Goal: Check status: Check status

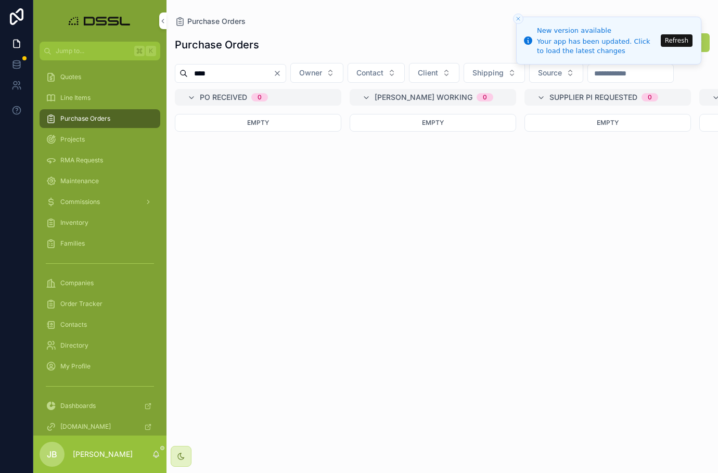
drag, startPoint x: 214, startPoint y: 75, endPoint x: 169, endPoint y: 74, distance: 45.3
click at [169, 74] on div "**** Owner Contact Client Shipping Source" at bounding box center [443, 73] width 552 height 20
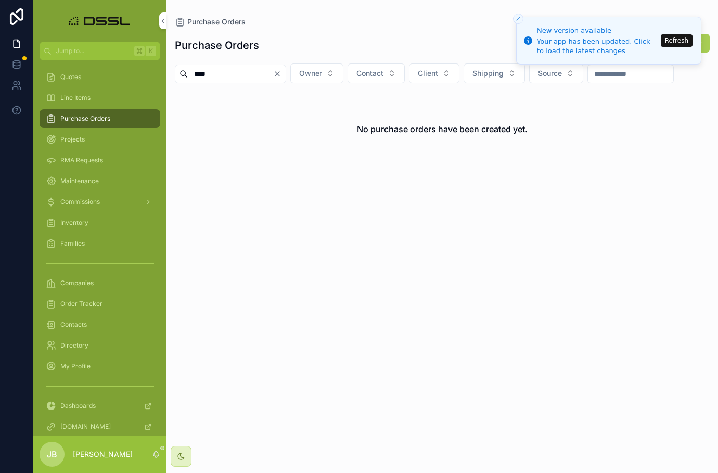
click at [200, 75] on input "****" at bounding box center [230, 74] width 85 height 15
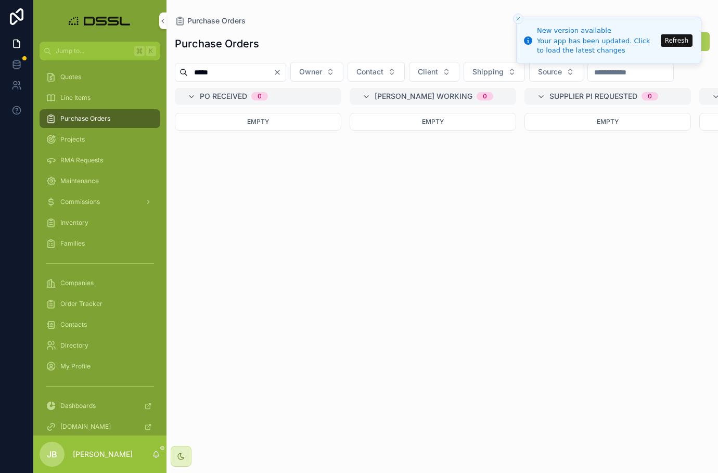
type input "*****"
click at [673, 41] on button "Refresh" at bounding box center [677, 40] width 32 height 12
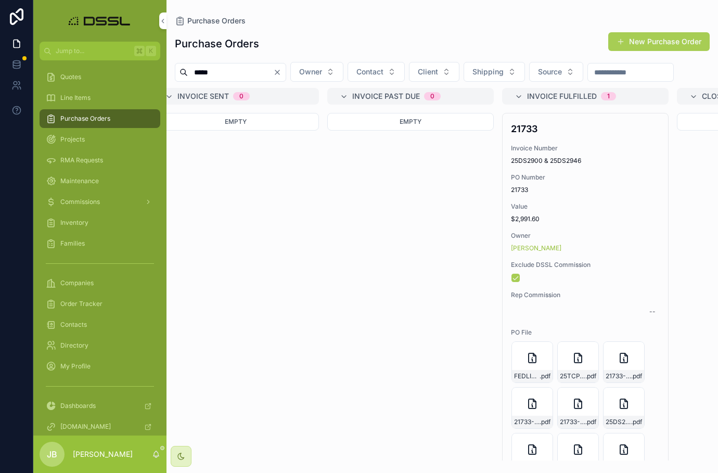
scroll to position [0, 2131]
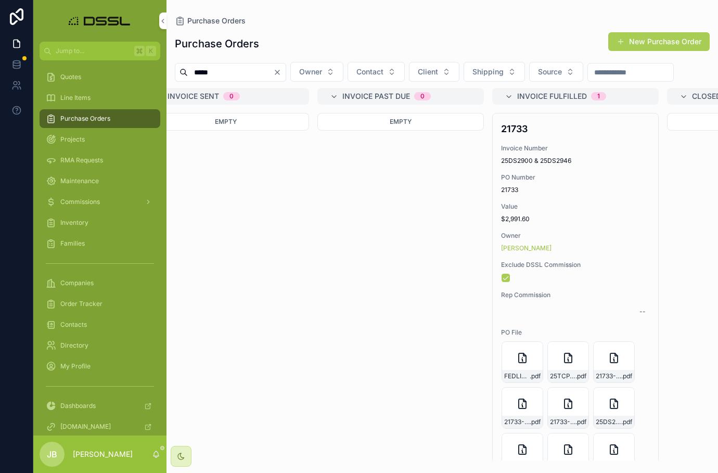
click at [516, 152] on span "Invoice Number" at bounding box center [575, 148] width 149 height 8
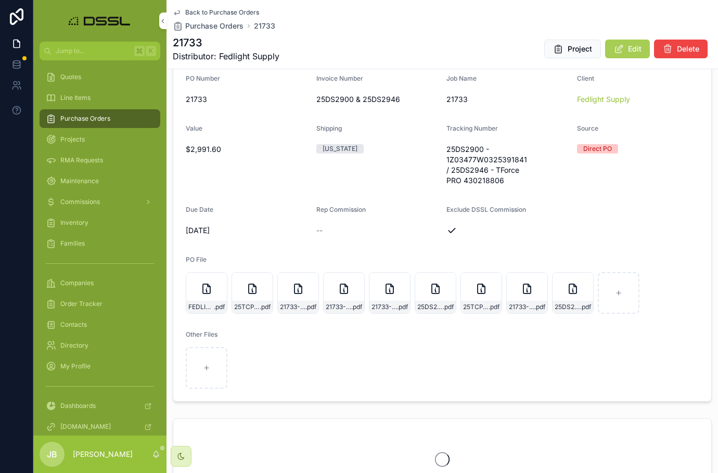
scroll to position [151, 0]
click at [207, 305] on span "FEDLIGHT-PO-21733--04.16.2025" at bounding box center [201, 306] width 26 height 8
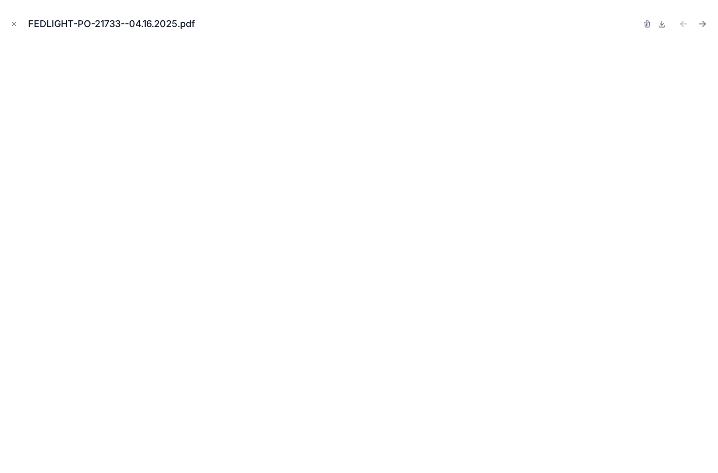
click at [704, 24] on icon "Next file" at bounding box center [702, 24] width 10 height 10
click at [703, 24] on icon "Next file" at bounding box center [702, 24] width 10 height 10
click at [704, 26] on icon "Next file" at bounding box center [702, 24] width 10 height 10
click at [705, 22] on icon "Next file" at bounding box center [702, 24] width 10 height 10
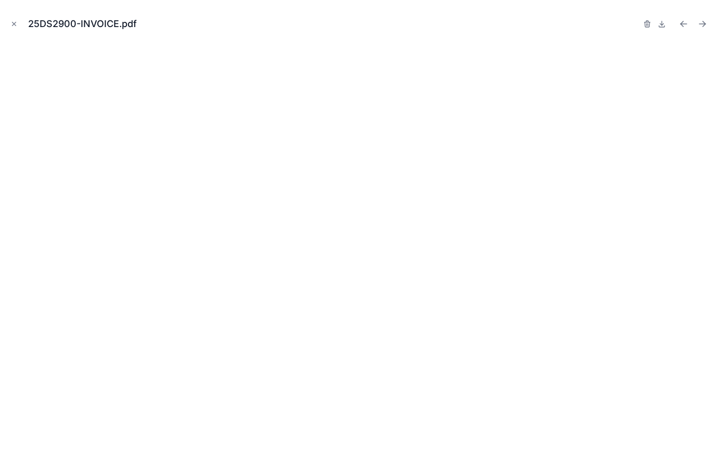
click at [681, 27] on icon "Previous file" at bounding box center [684, 24] width 10 height 10
click at [683, 24] on icon "Previous file" at bounding box center [684, 24] width 10 height 10
click at [705, 24] on icon "Next file" at bounding box center [704, 25] width 3 height 3
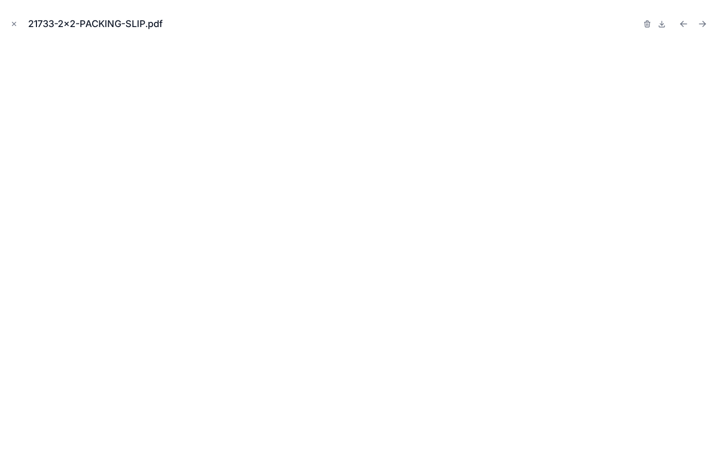
click at [704, 24] on icon "Next file" at bounding box center [702, 24] width 10 height 10
click at [684, 26] on icon "Previous file" at bounding box center [684, 24] width 10 height 10
click at [700, 25] on icon "Next file" at bounding box center [702, 24] width 10 height 10
click at [682, 23] on icon "Previous file" at bounding box center [682, 22] width 3 height 3
click at [708, 27] on button "Next file" at bounding box center [702, 24] width 15 height 15
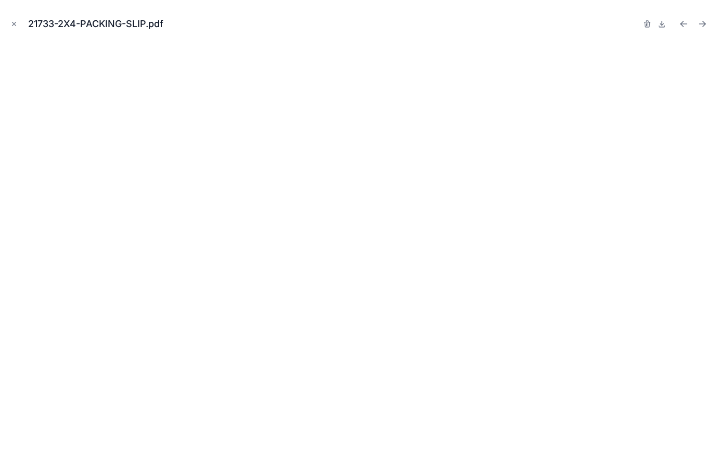
click at [703, 25] on icon "Next file" at bounding box center [702, 24] width 10 height 10
click at [702, 23] on icon "Next file" at bounding box center [702, 24] width 10 height 10
click at [706, 21] on icon "Next file" at bounding box center [702, 24] width 10 height 10
click at [702, 24] on icon "Next file" at bounding box center [702, 24] width 10 height 10
click at [14, 22] on icon "Close modal" at bounding box center [13, 23] width 7 height 7
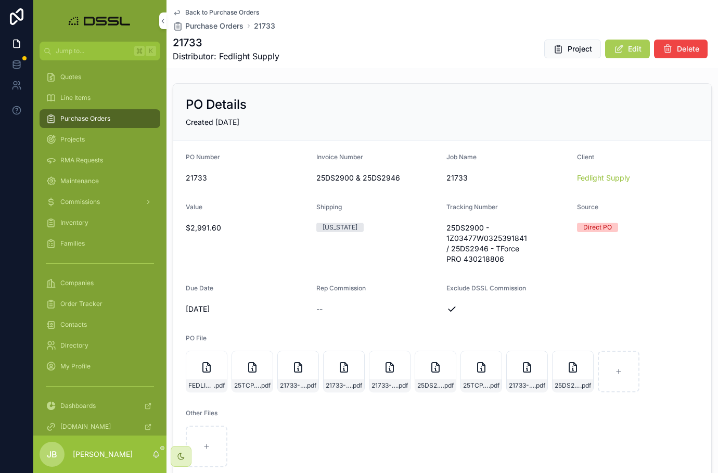
scroll to position [70, 0]
click at [400, 386] on span ".pdf" at bounding box center [402, 387] width 11 height 8
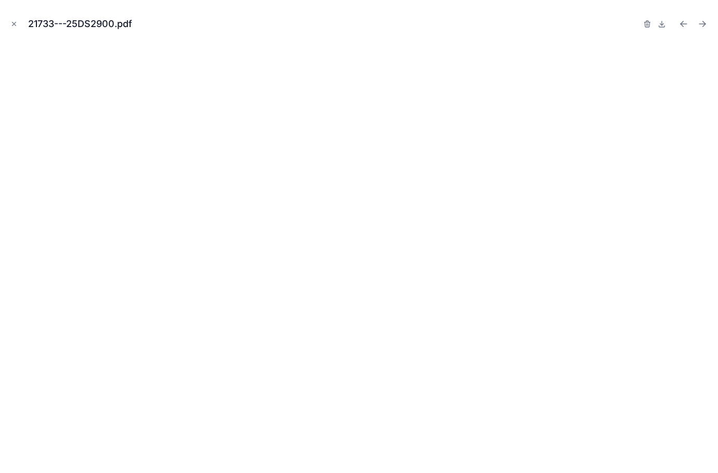
click at [704, 26] on icon "Next file" at bounding box center [704, 25] width 3 height 3
click at [703, 26] on icon "Next file" at bounding box center [702, 24] width 10 height 10
click at [704, 23] on icon "Next file" at bounding box center [702, 24] width 10 height 10
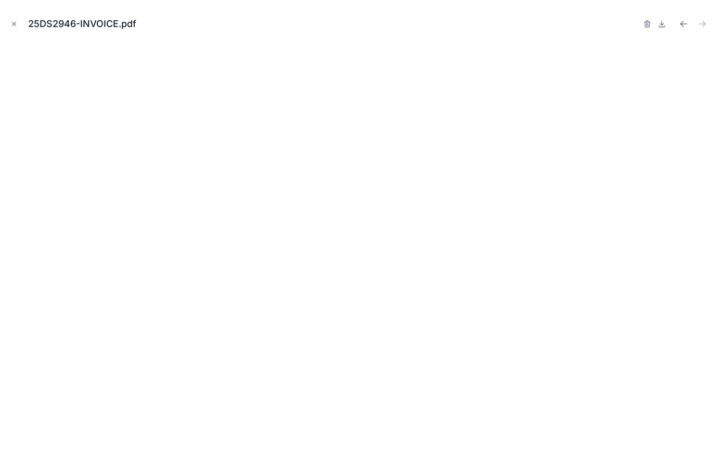
click at [681, 23] on icon "Previous file" at bounding box center [682, 22] width 3 height 3
click at [10, 24] on icon "Close modal" at bounding box center [13, 23] width 7 height 7
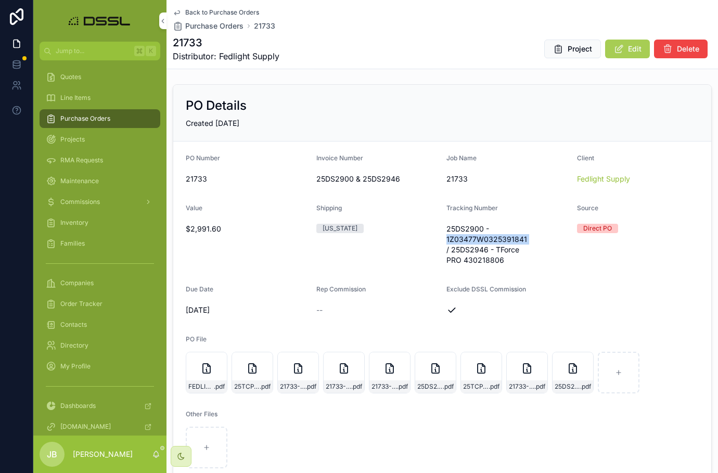
drag, startPoint x: 447, startPoint y: 239, endPoint x: 525, endPoint y: 239, distance: 78.1
click at [528, 239] on span "25DS2900 - 1Z03477W0325391841 / 25DS2946 - TForce PRO 430218806" at bounding box center [508, 245] width 122 height 42
copy span "1Z03477W0325391841"
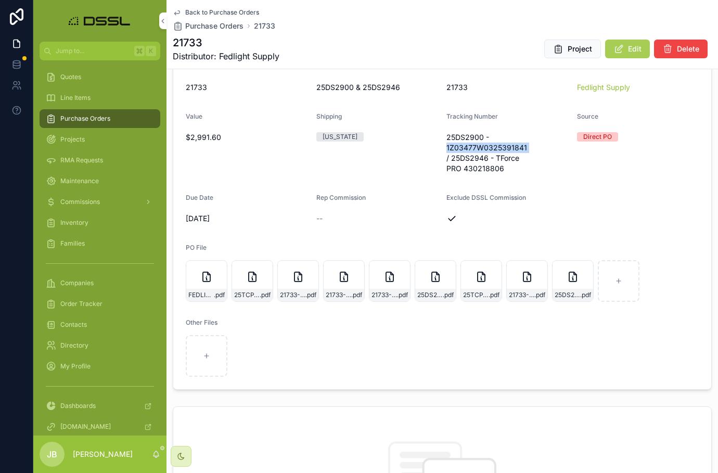
scroll to position [164, 0]
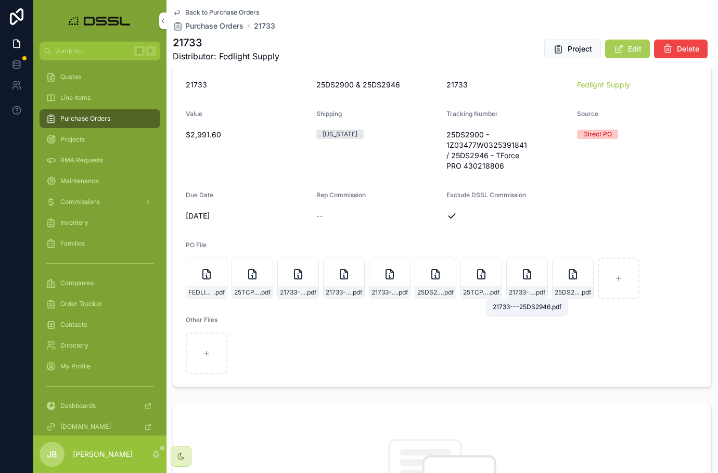
click at [526, 292] on span "21733---25DS2946" at bounding box center [522, 292] width 26 height 8
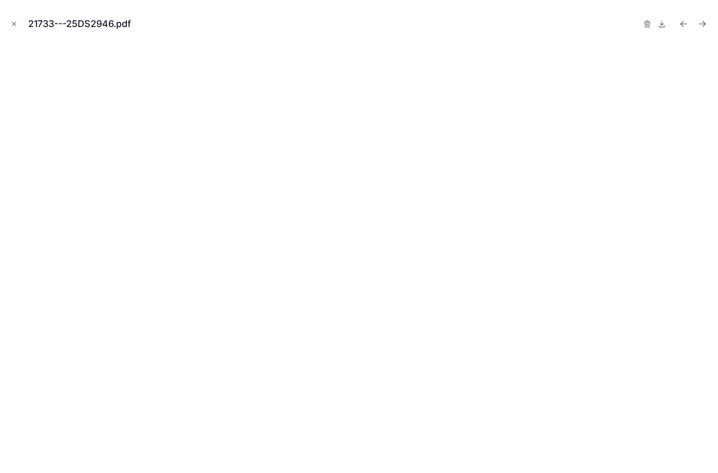
click at [682, 27] on icon "Previous file" at bounding box center [684, 24] width 10 height 10
click at [683, 24] on icon "Previous file" at bounding box center [684, 24] width 6 height 0
click at [681, 26] on icon "Previous file" at bounding box center [684, 24] width 10 height 10
click at [680, 26] on icon "Previous file" at bounding box center [684, 24] width 10 height 10
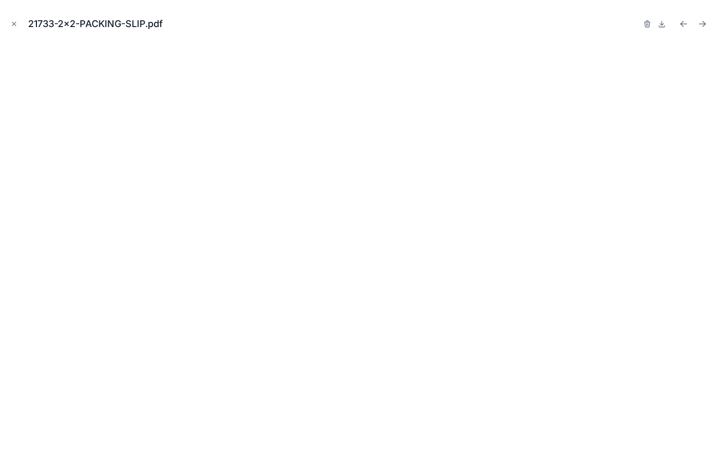
click at [680, 26] on icon "Previous file" at bounding box center [684, 24] width 10 height 10
click at [683, 24] on icon "Previous file" at bounding box center [684, 24] width 6 height 0
click at [704, 24] on icon "Next file" at bounding box center [702, 24] width 10 height 10
click at [704, 25] on icon "Next file" at bounding box center [702, 24] width 10 height 10
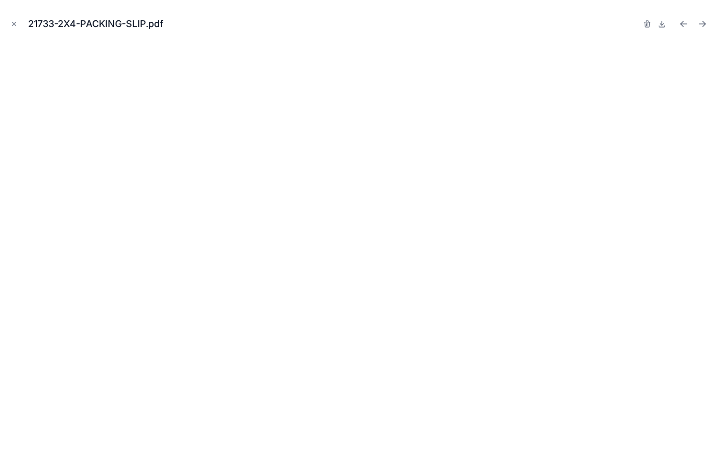
click at [704, 25] on icon "Next file" at bounding box center [702, 24] width 10 height 10
click at [707, 24] on icon "Next file" at bounding box center [702, 24] width 10 height 10
click at [700, 24] on icon "Next file" at bounding box center [702, 24] width 10 height 10
click at [701, 26] on icon "Next file" at bounding box center [702, 24] width 10 height 10
click at [15, 24] on icon "Close modal" at bounding box center [13, 23] width 7 height 7
